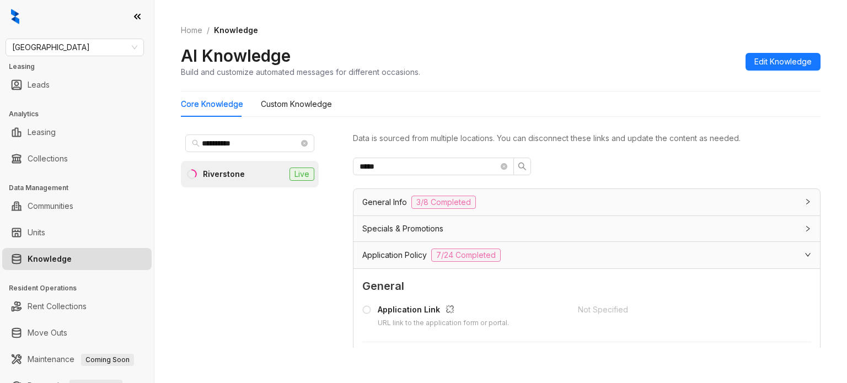
scroll to position [1268, 0]
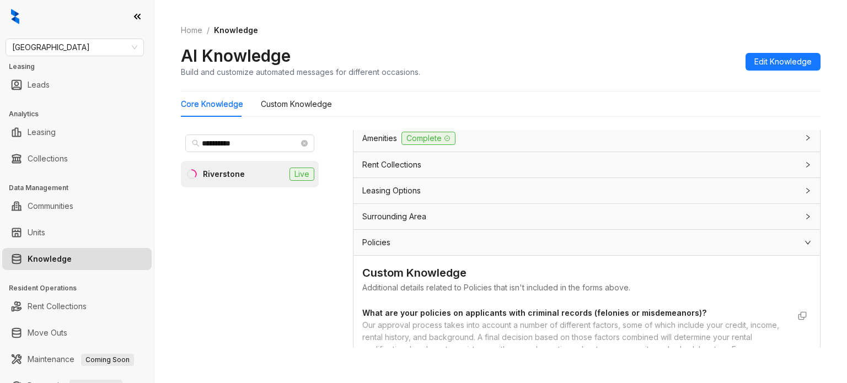
click at [223, 145] on input "**********" at bounding box center [250, 143] width 97 height 12
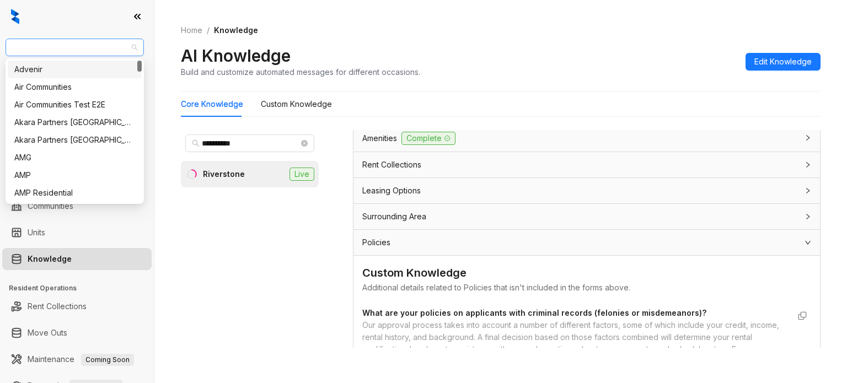
click at [70, 39] on div "[GEOGRAPHIC_DATA]" at bounding box center [75, 48] width 138 height 18
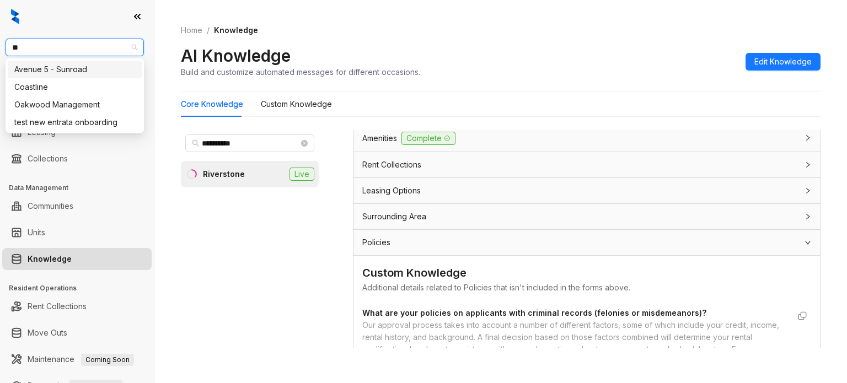
type input "***"
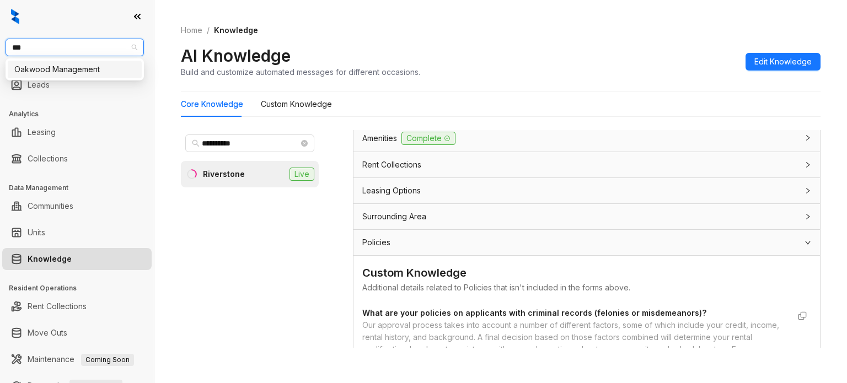
click at [68, 67] on div "Oakwood Management" at bounding box center [74, 69] width 121 height 12
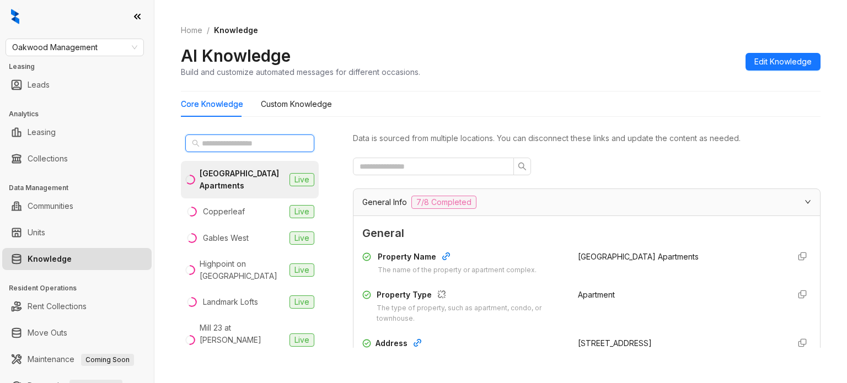
click at [231, 143] on input "text" at bounding box center [250, 143] width 97 height 12
paste input "**********"
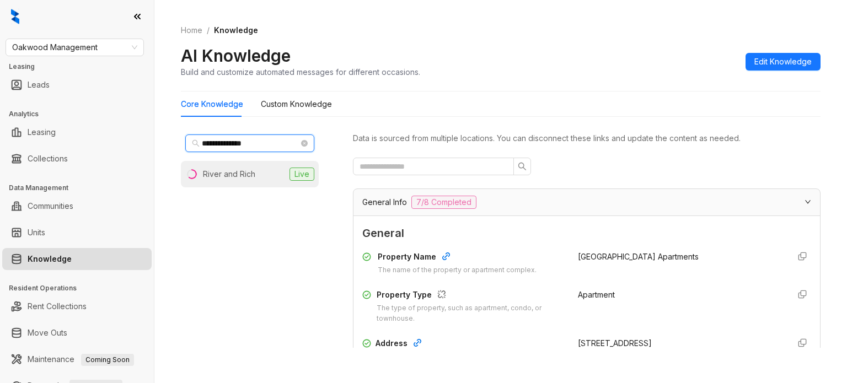
type input "**********"
click at [216, 175] on div "River and Rich" at bounding box center [229, 174] width 52 height 12
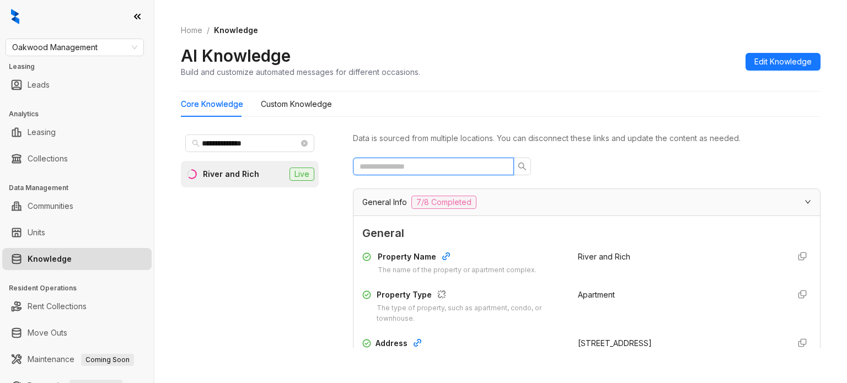
click at [406, 168] on input "text" at bounding box center [429, 166] width 139 height 12
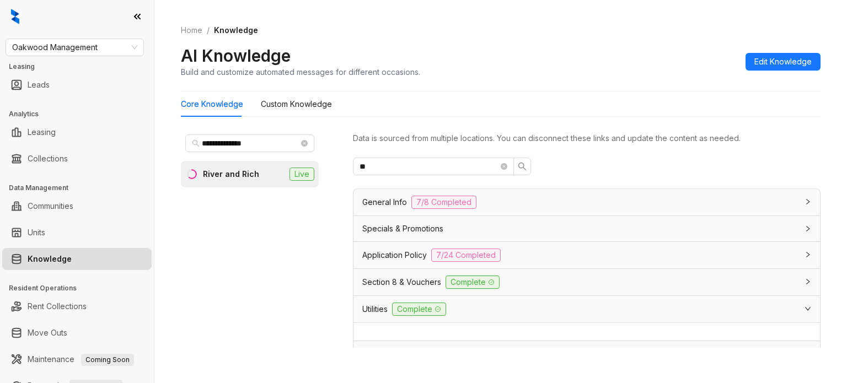
click at [379, 309] on span "Utilities" at bounding box center [374, 309] width 25 height 12
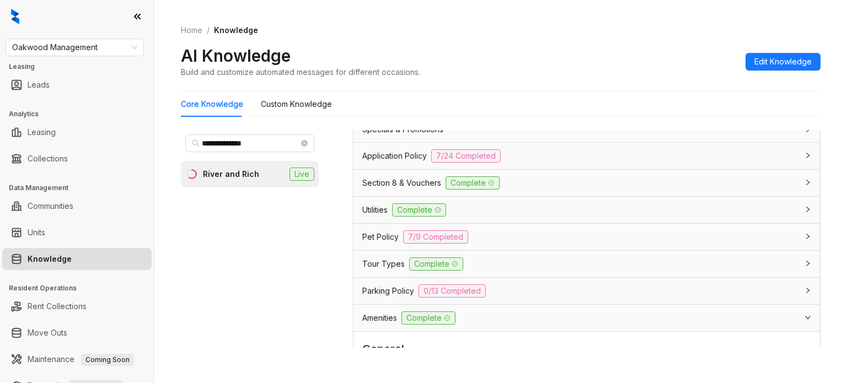
scroll to position [110, 0]
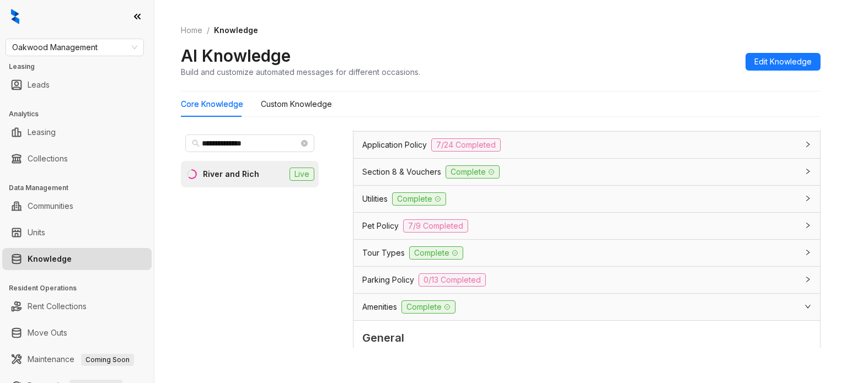
click at [375, 195] on span "Utilities" at bounding box center [374, 199] width 25 height 12
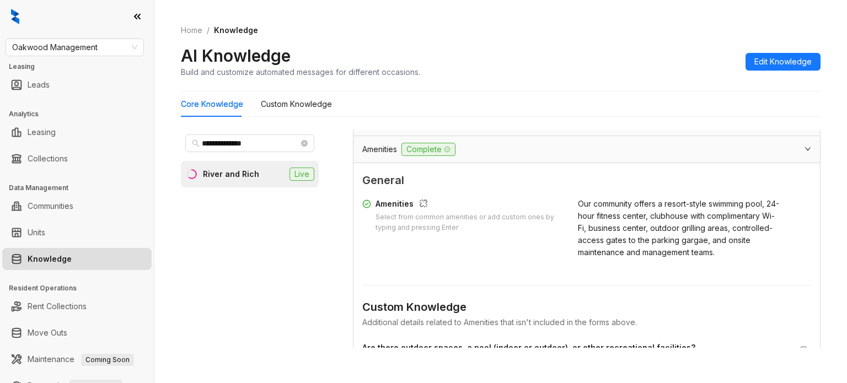
scroll to position [287, 0]
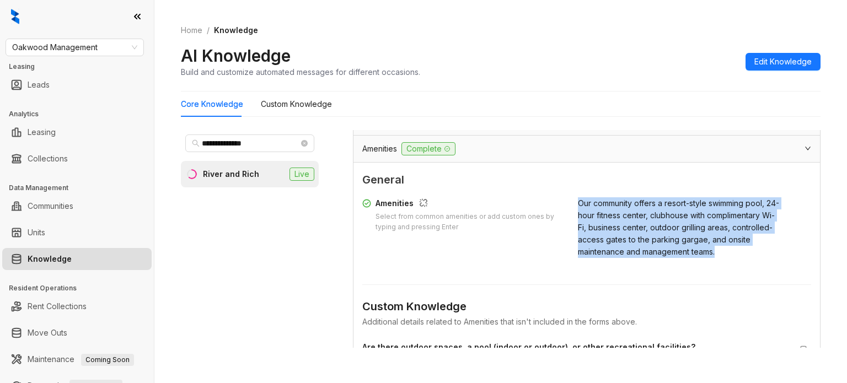
drag, startPoint x: 562, startPoint y: 200, endPoint x: 644, endPoint y: 265, distance: 104.4
click at [643, 258] on div "Amenities Select from common amenities or add custom ones by typing and pressin…" at bounding box center [586, 227] width 449 height 61
copy span "Our community offers a resort-style swimming pool, 24-hour fitness center, club…"
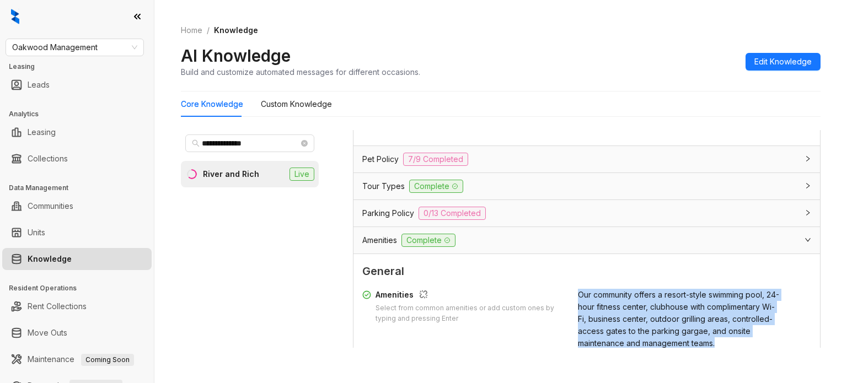
scroll to position [176, 0]
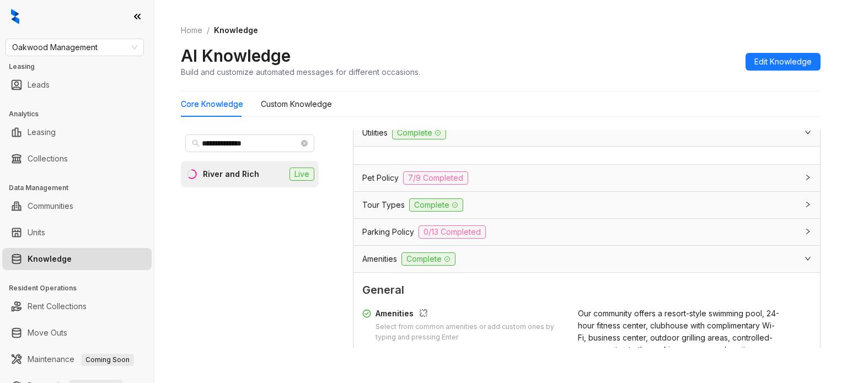
click at [389, 208] on span "Tour Types" at bounding box center [383, 205] width 42 height 12
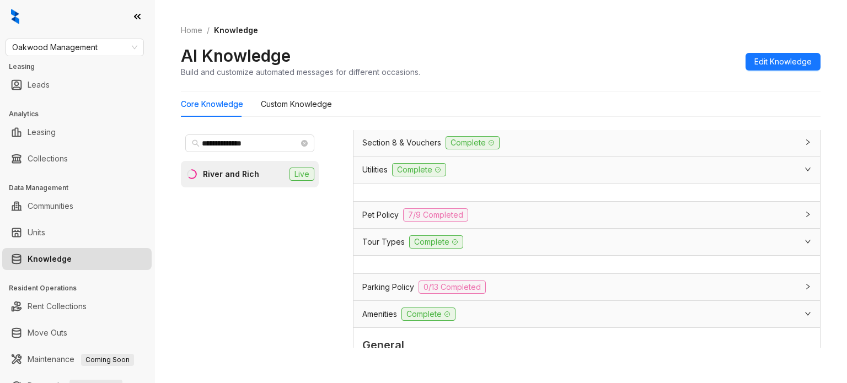
scroll to position [121, 0]
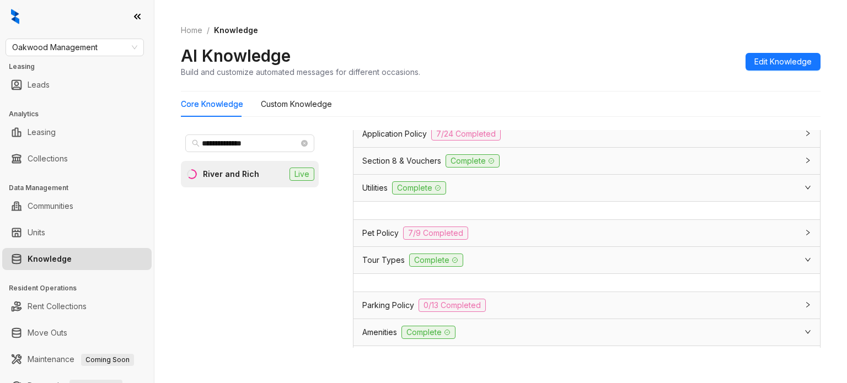
click at [384, 187] on span "Utilities" at bounding box center [374, 188] width 25 height 12
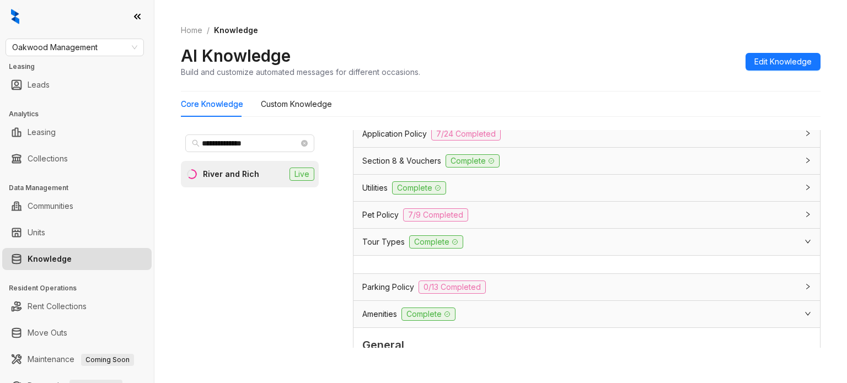
click at [379, 185] on span "Utilities" at bounding box center [374, 188] width 25 height 12
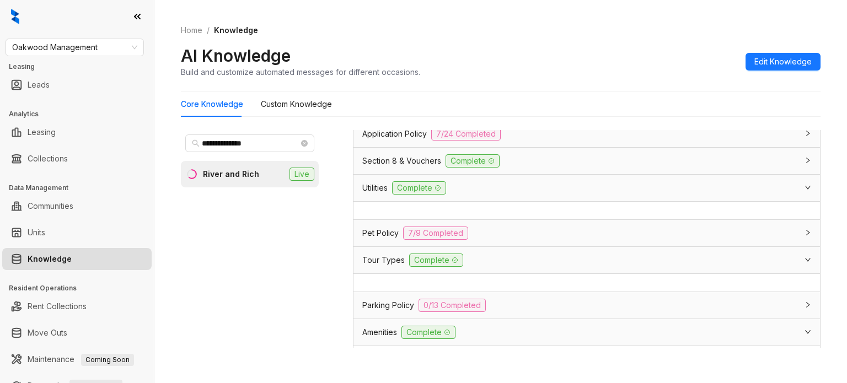
click at [394, 158] on span "Section 8 & Vouchers" at bounding box center [401, 161] width 79 height 12
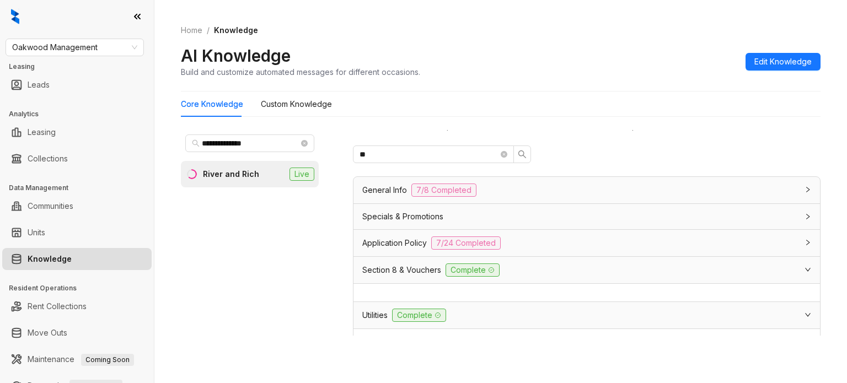
scroll to position [0, 0]
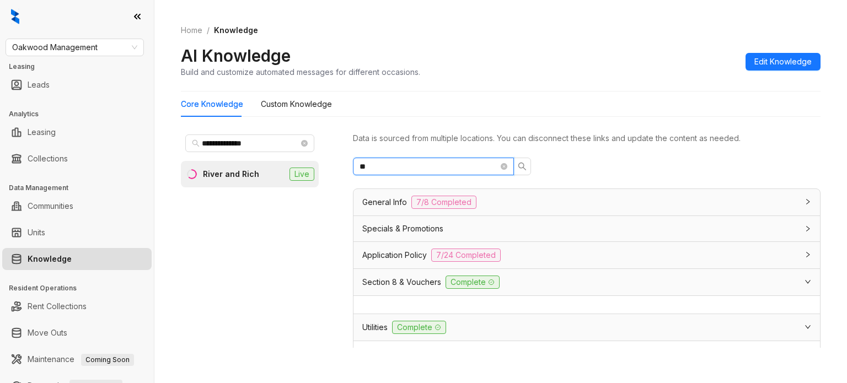
drag, startPoint x: 399, startPoint y: 167, endPoint x: 335, endPoint y: 170, distance: 64.1
click at [335, 170] on div "**********" at bounding box center [501, 242] width 640 height 232
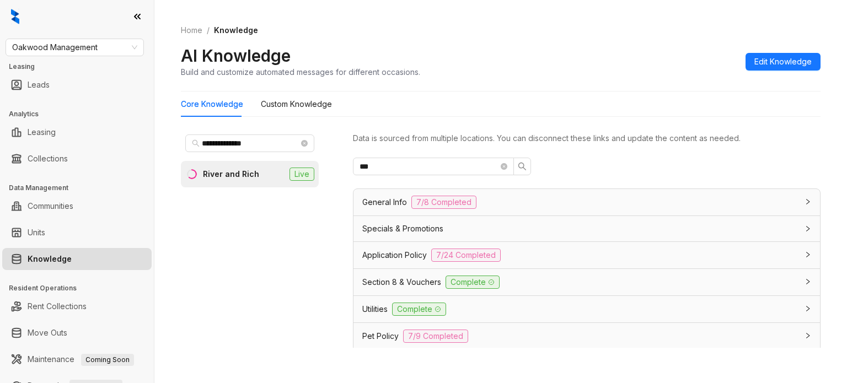
click at [404, 200] on span "General Info" at bounding box center [384, 202] width 45 height 12
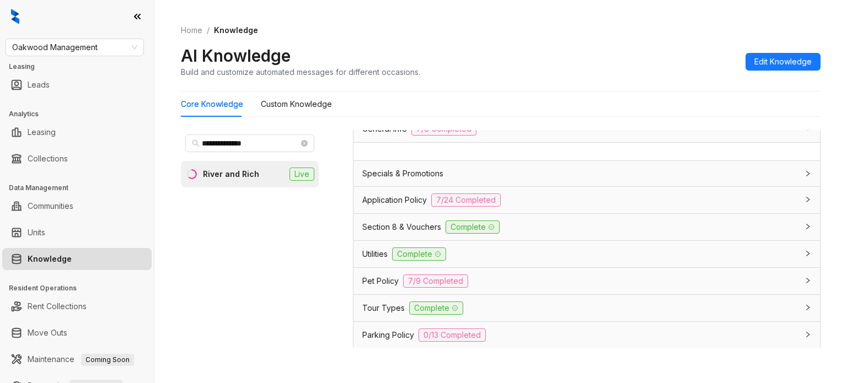
scroll to position [55, 0]
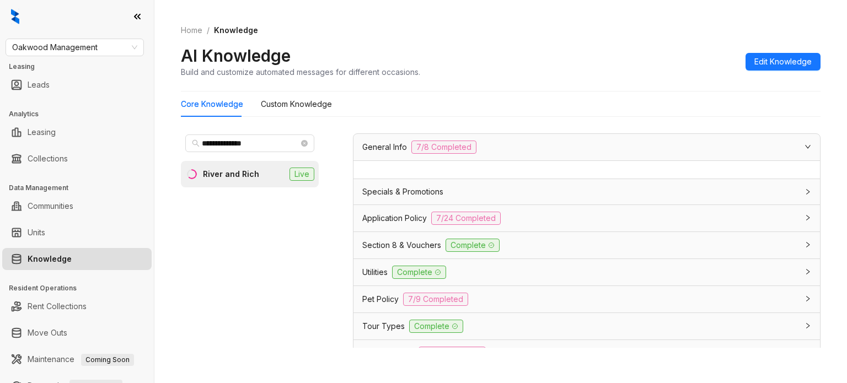
click at [393, 218] on span "Application Policy" at bounding box center [394, 218] width 65 height 12
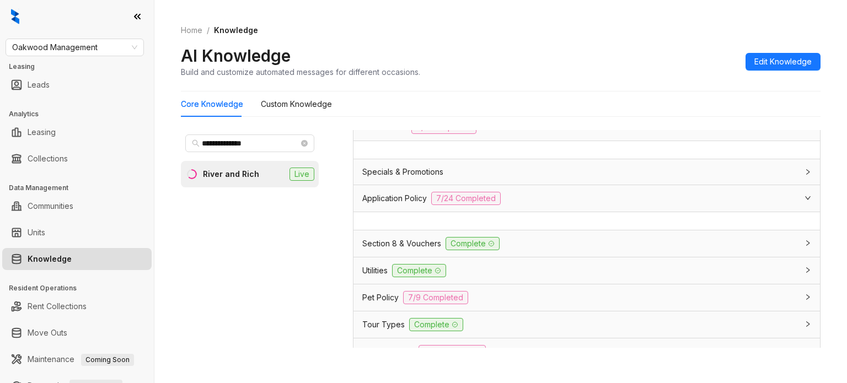
scroll to position [110, 0]
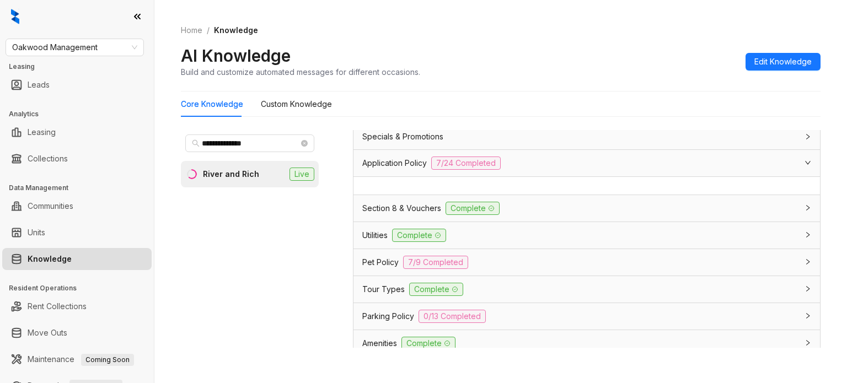
click at [396, 208] on span "Section 8 & Vouchers" at bounding box center [401, 208] width 79 height 12
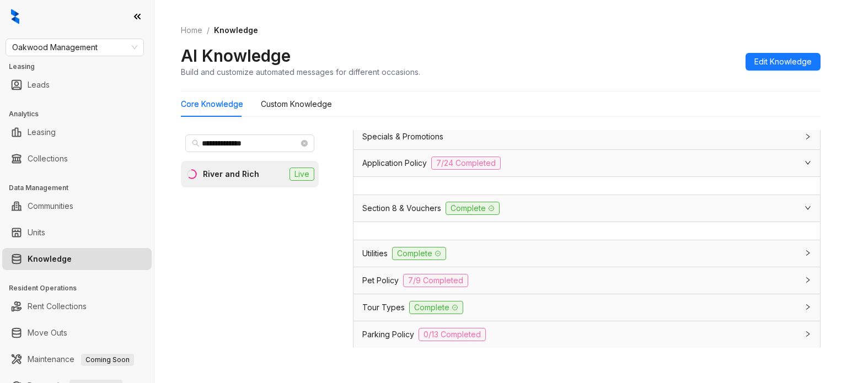
click at [382, 254] on span "Utilities" at bounding box center [374, 254] width 25 height 12
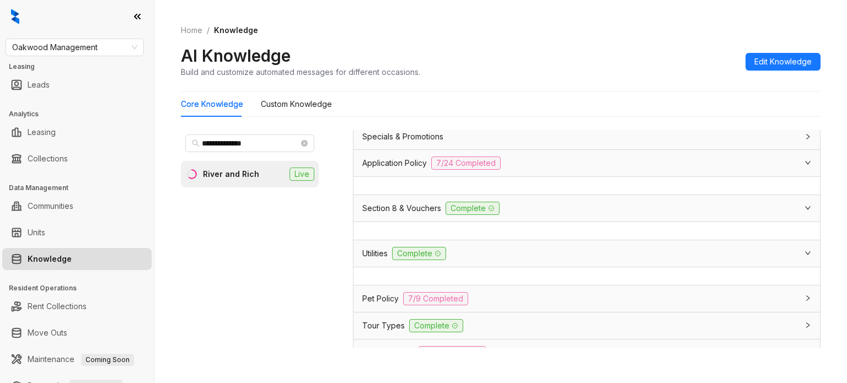
click at [374, 293] on span "Pet Policy" at bounding box center [380, 299] width 36 height 12
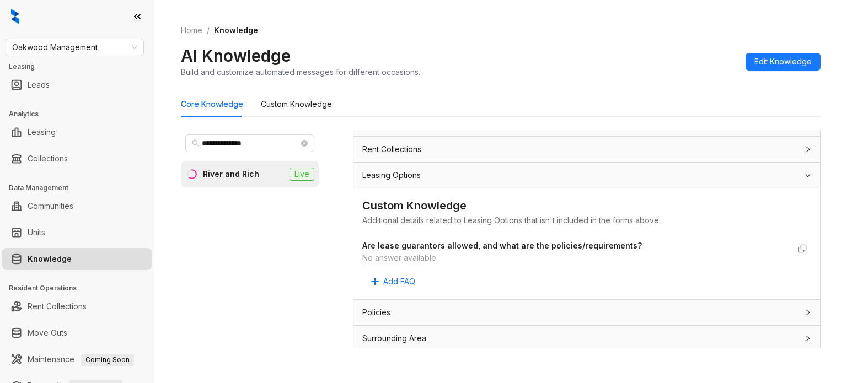
scroll to position [35, 0]
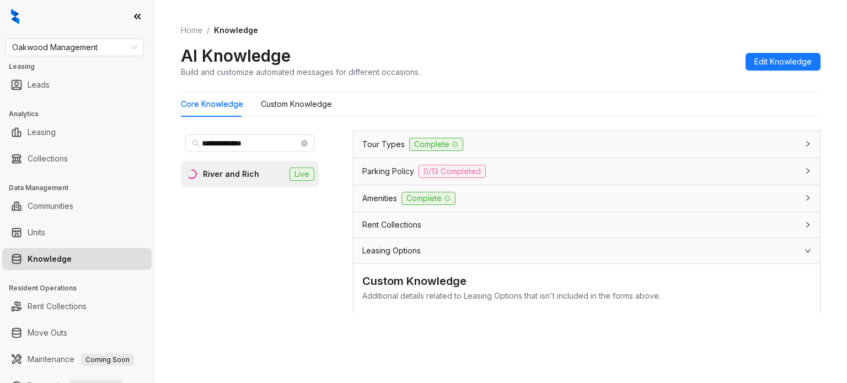
click at [385, 250] on span "Leasing Options" at bounding box center [391, 251] width 58 height 12
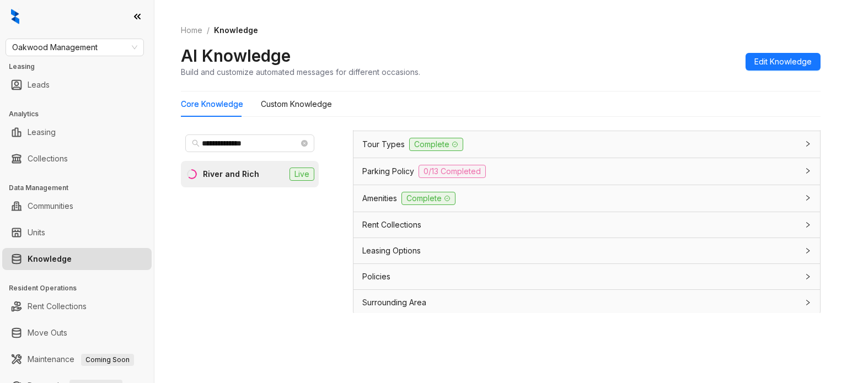
scroll to position [274, 0]
click at [383, 222] on span "Rent Collections" at bounding box center [391, 227] width 59 height 12
click at [389, 198] on span "Amenities" at bounding box center [379, 200] width 35 height 12
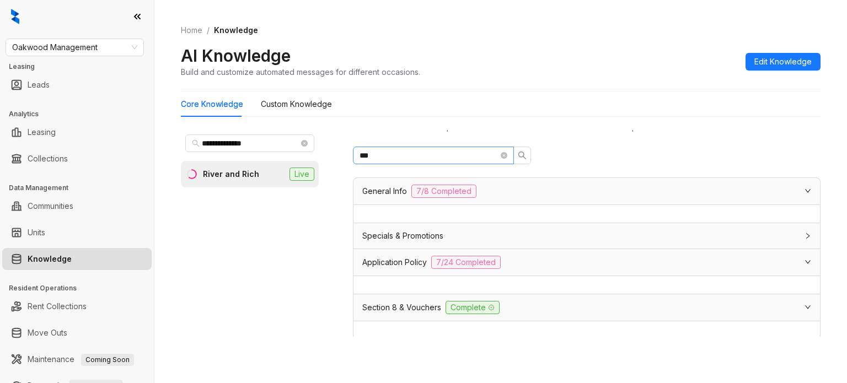
scroll to position [0, 0]
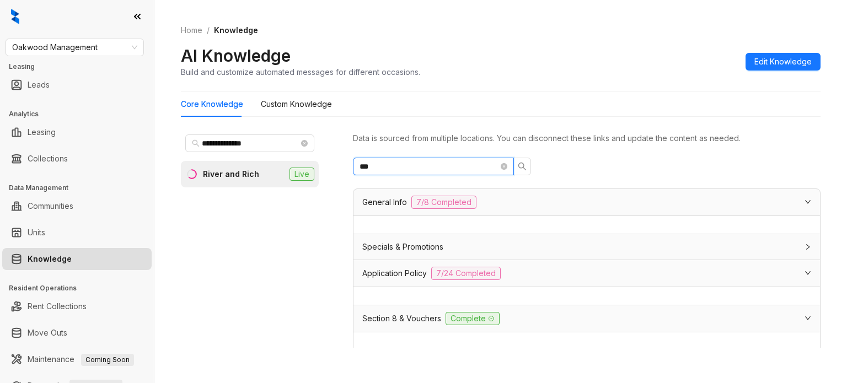
drag, startPoint x: 406, startPoint y: 167, endPoint x: 344, endPoint y: 167, distance: 61.8
click at [344, 167] on div "**********" at bounding box center [501, 242] width 640 height 232
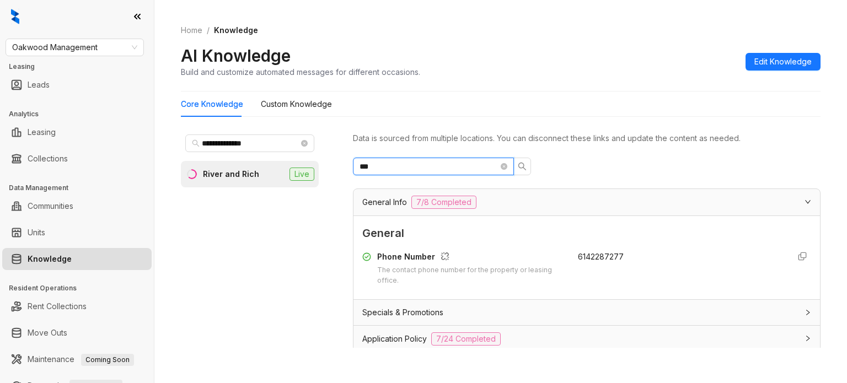
type input "***"
click at [588, 255] on span "6142287277" at bounding box center [601, 256] width 46 height 9
copy span "6142287277"
